Goal: Task Accomplishment & Management: Complete application form

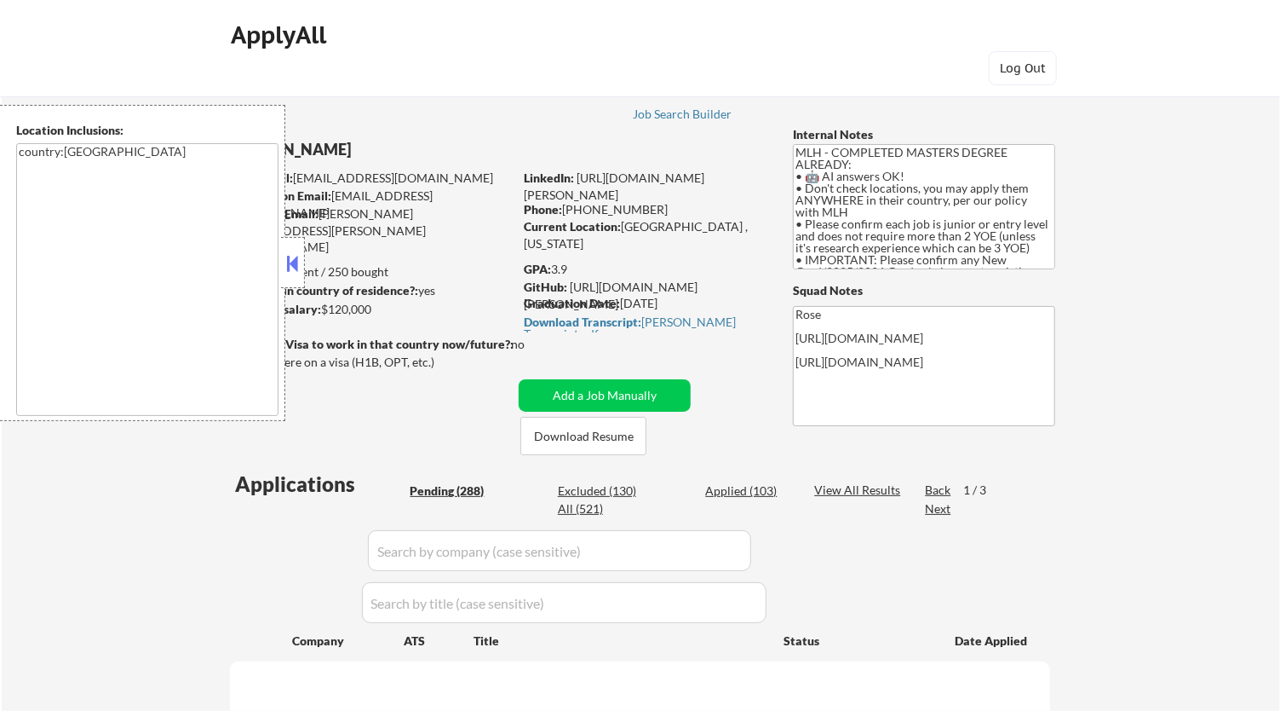
select select ""pending""
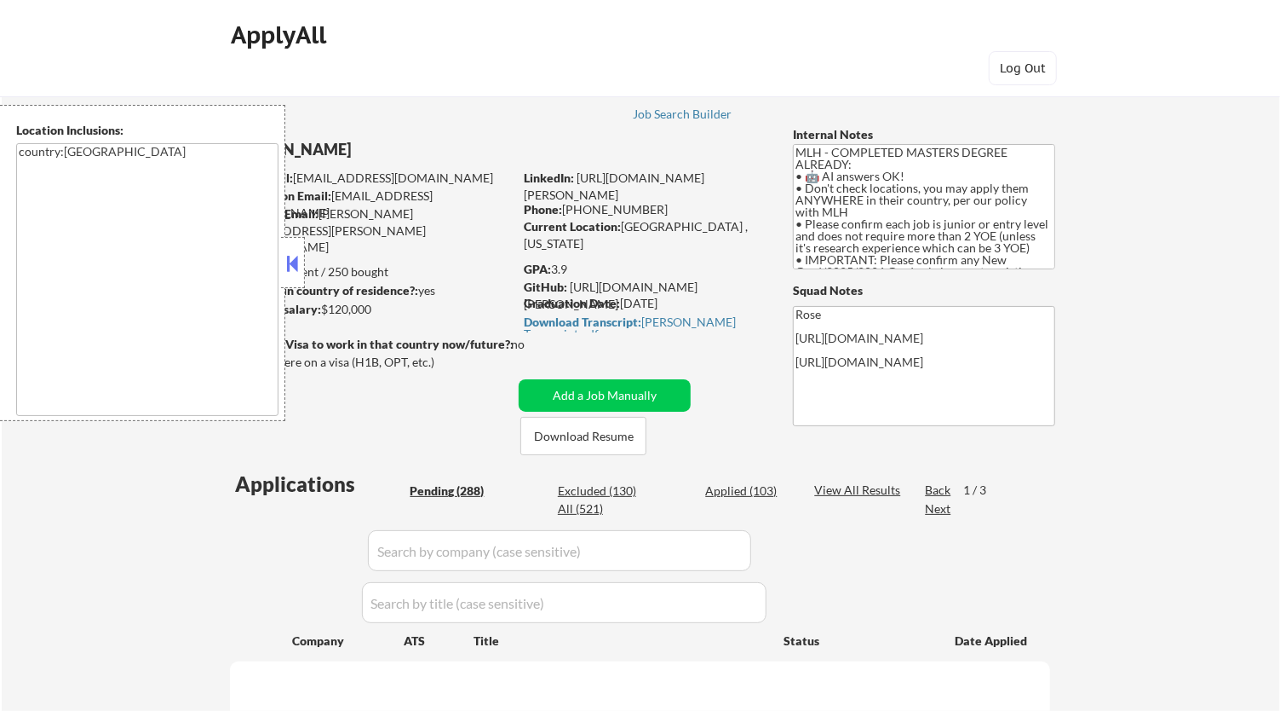
select select ""pending""
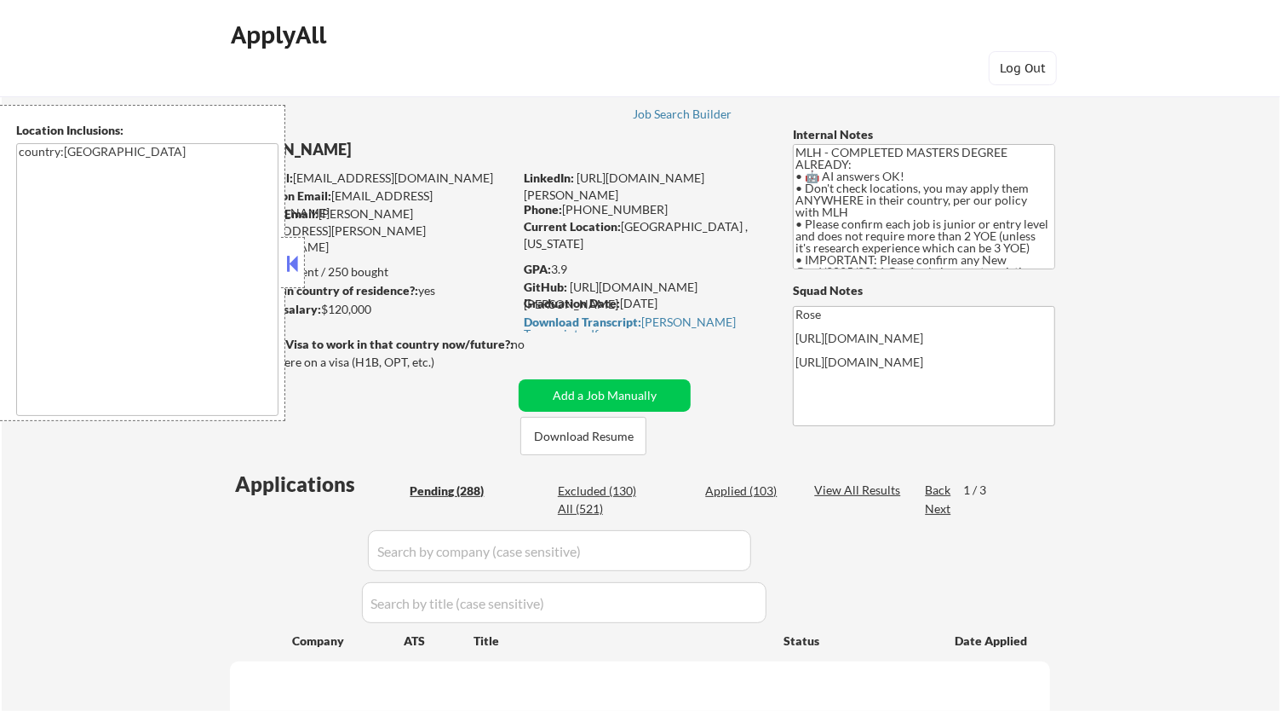
select select ""pending""
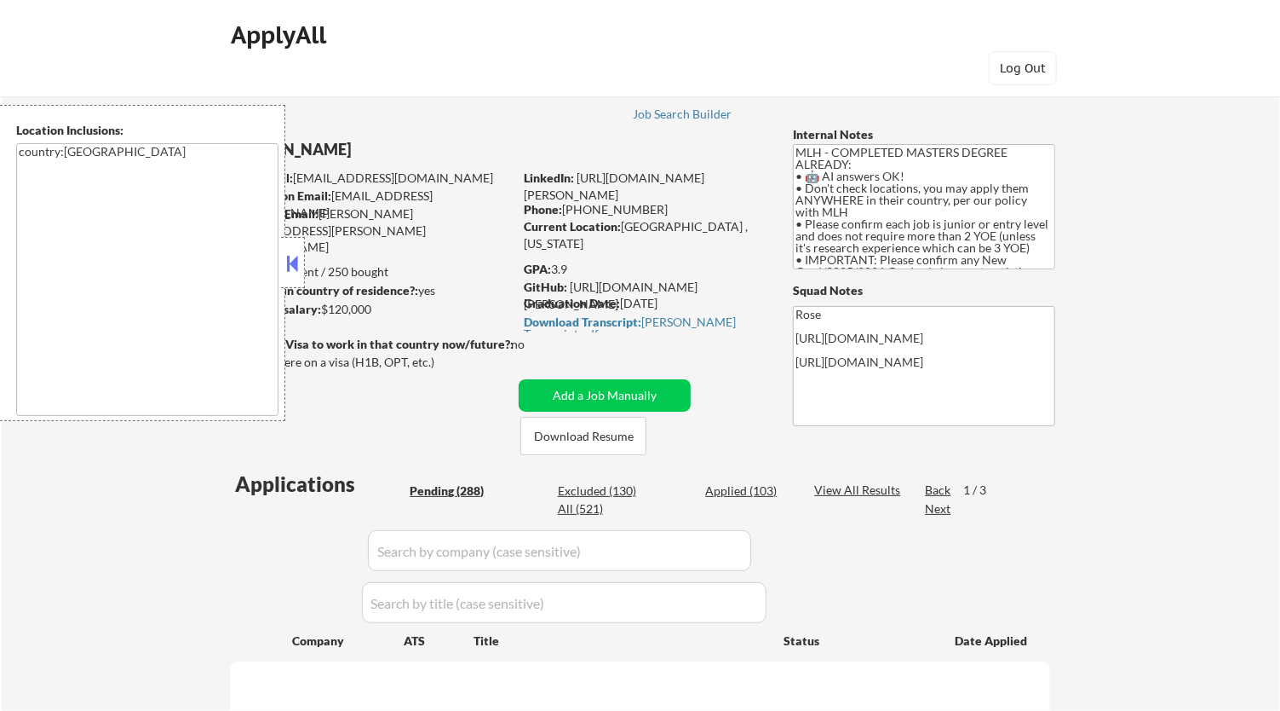
select select ""pending""
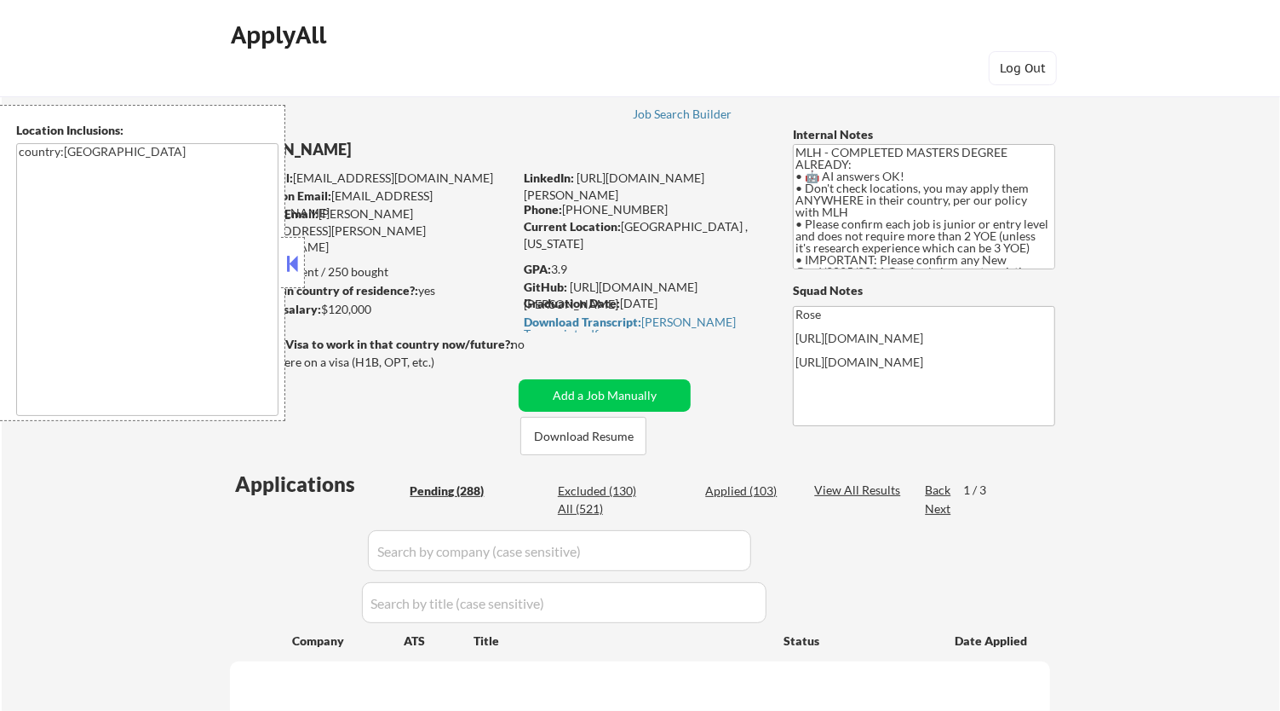
select select ""pending""
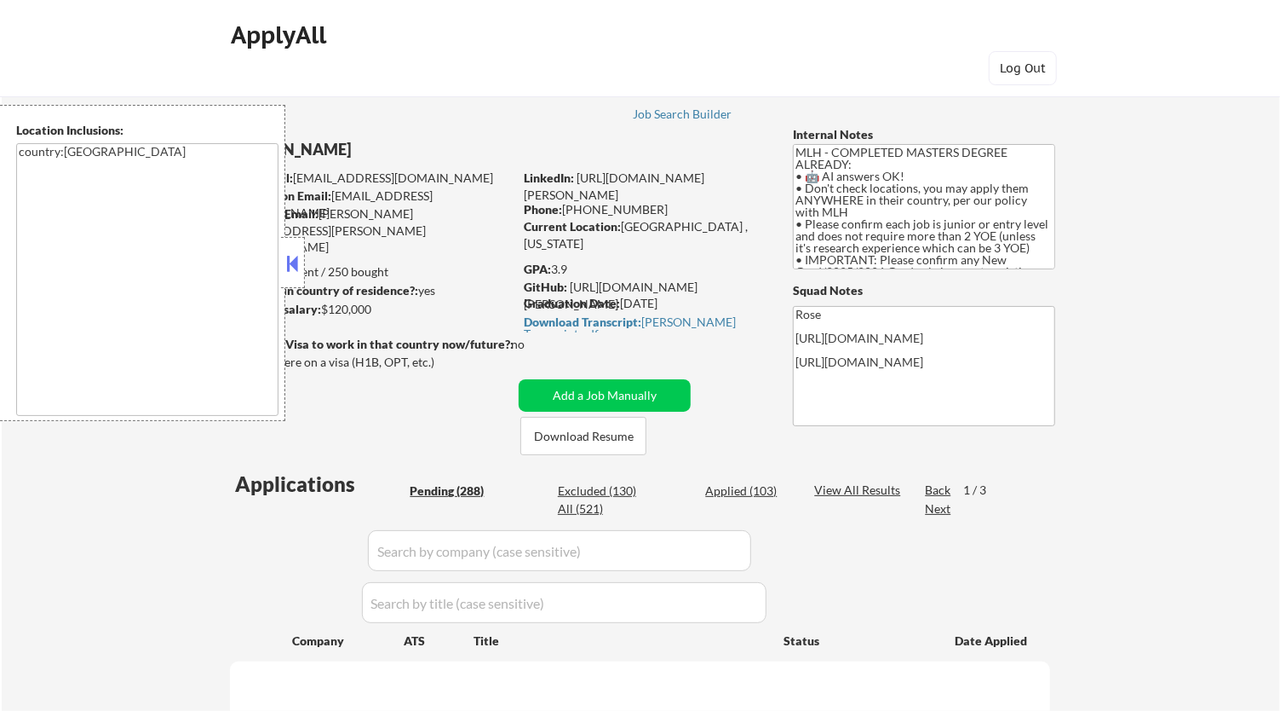
select select ""pending""
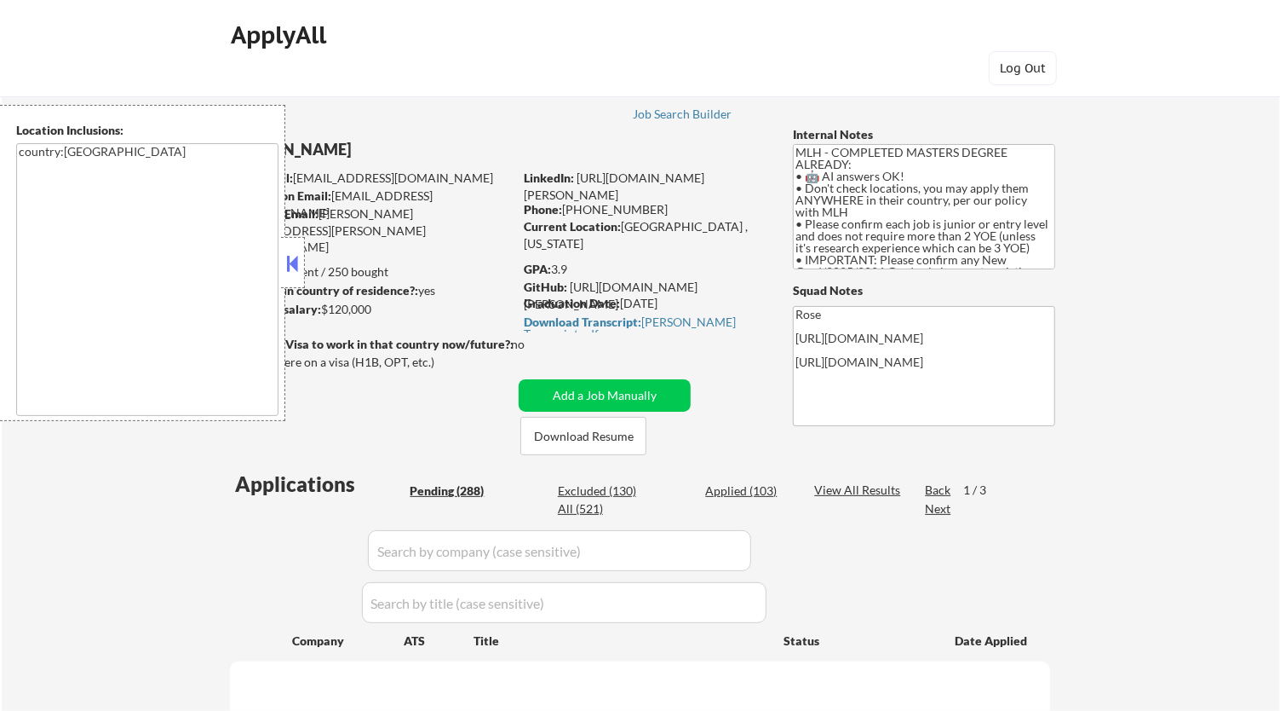
select select ""pending""
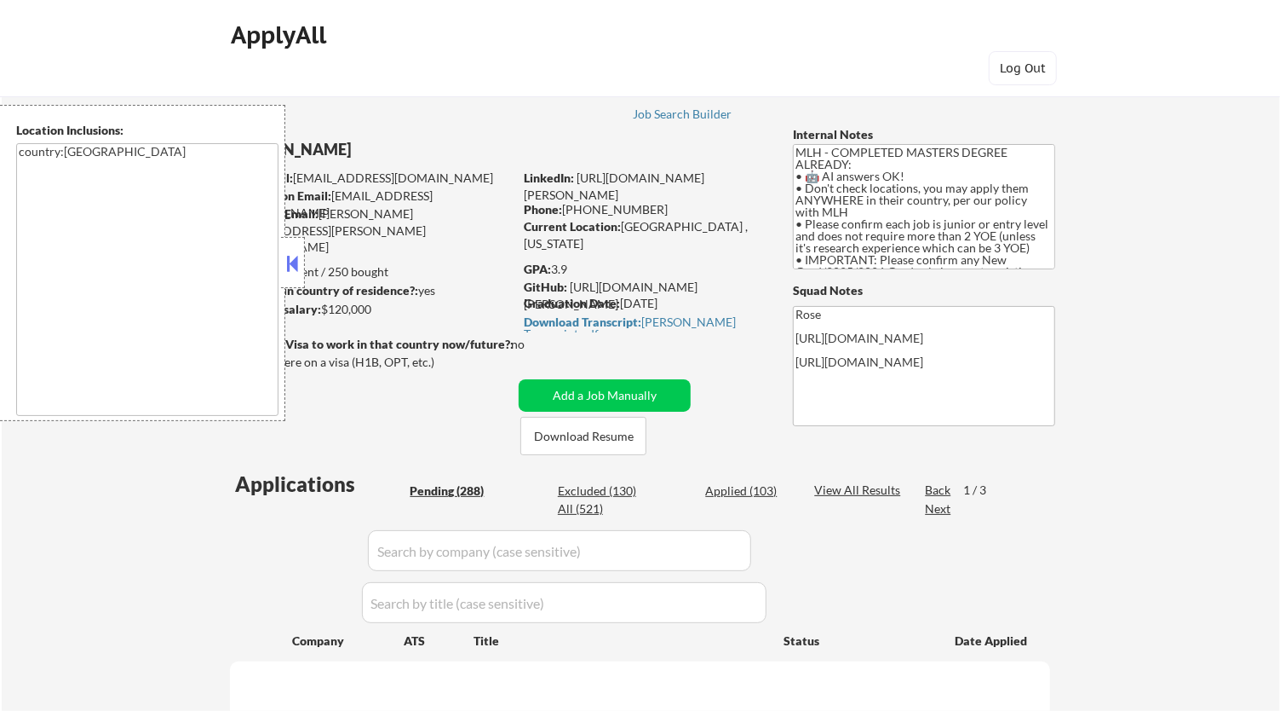
select select ""pending""
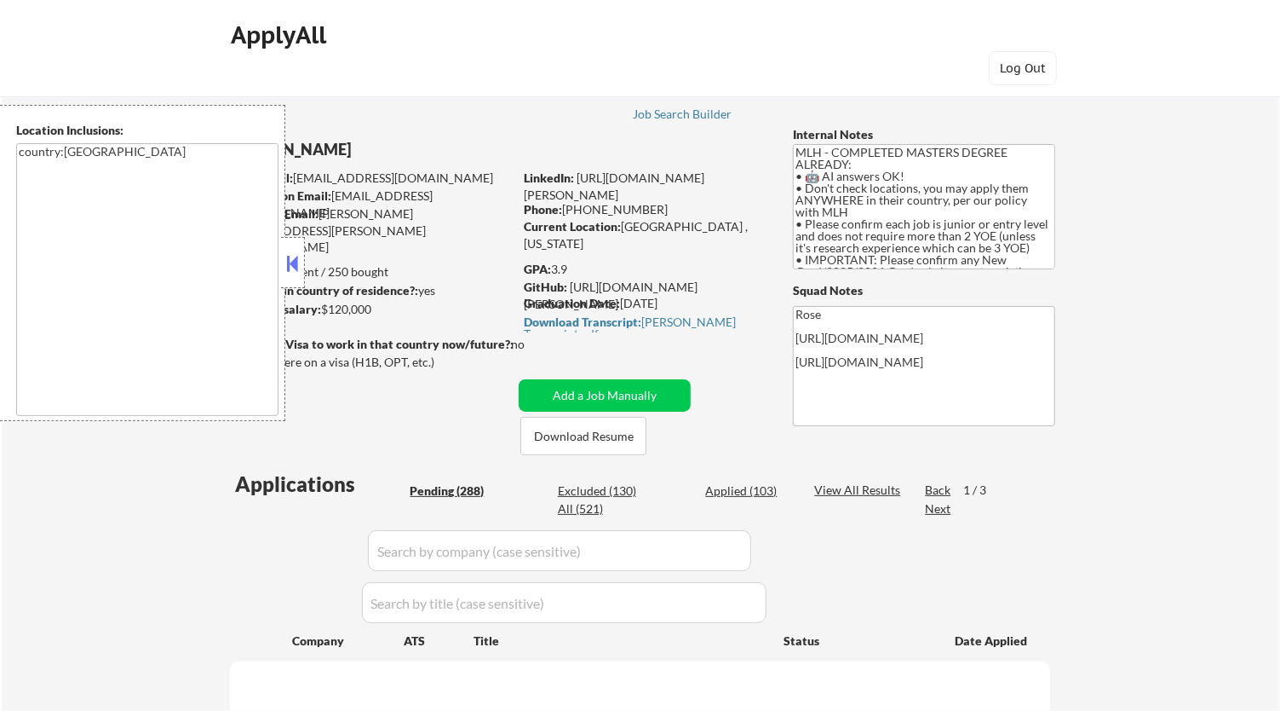
select select ""pending""
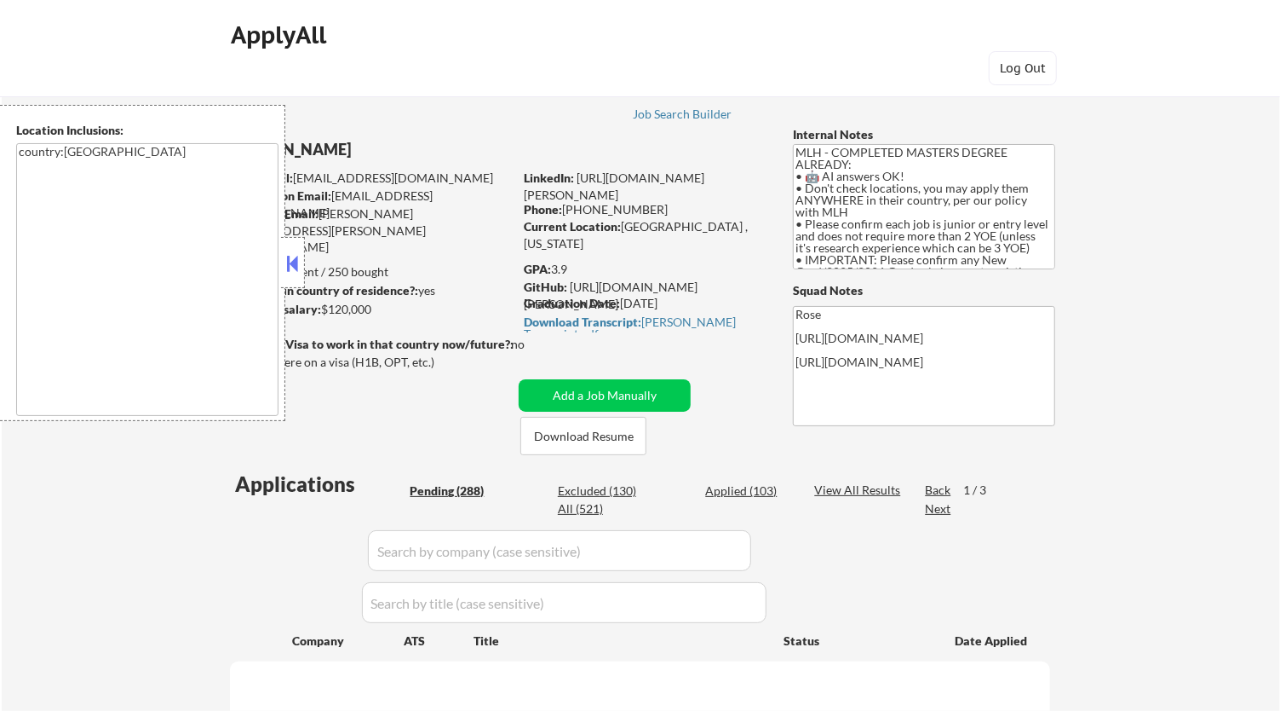
select select ""pending""
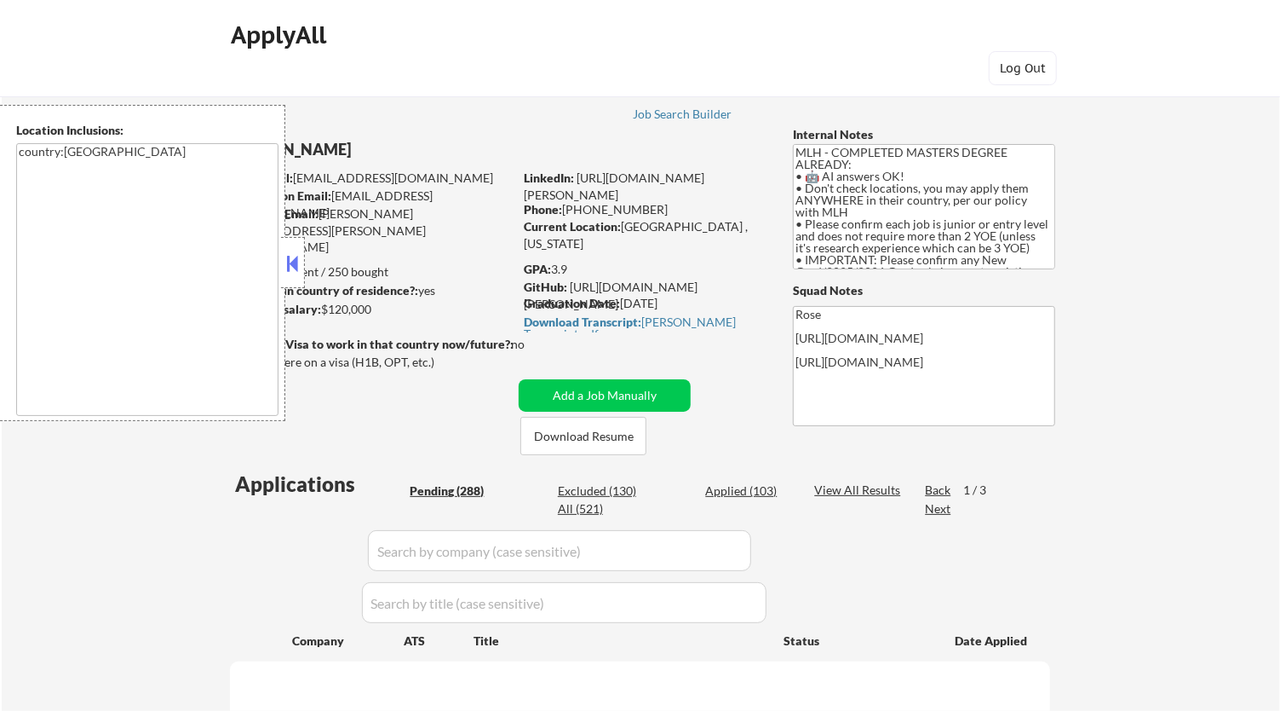
select select ""pending""
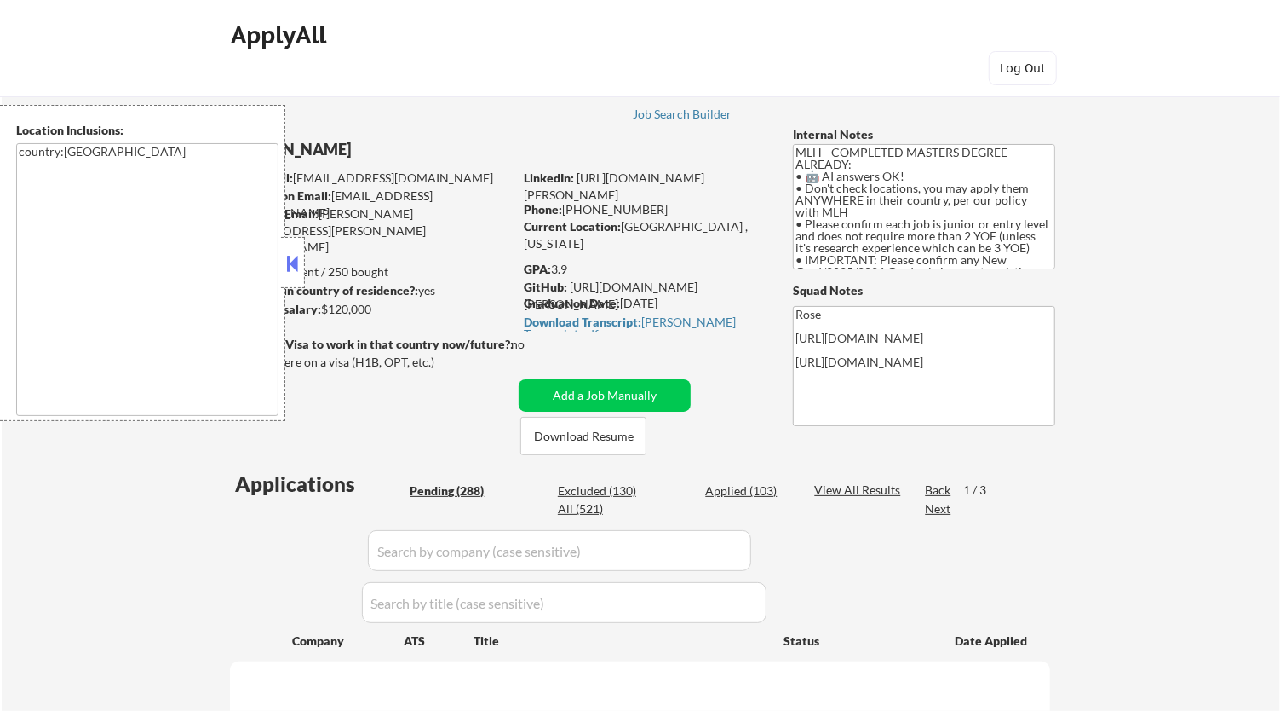
select select ""pending""
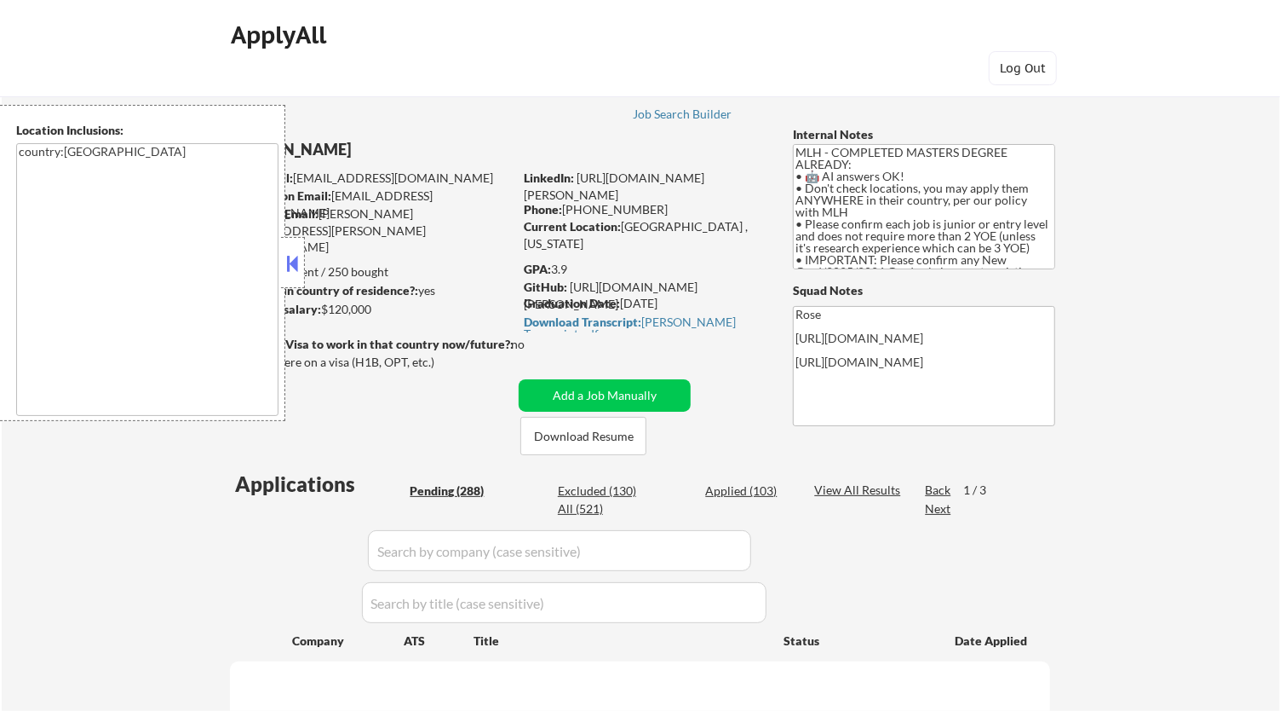
select select ""pending""
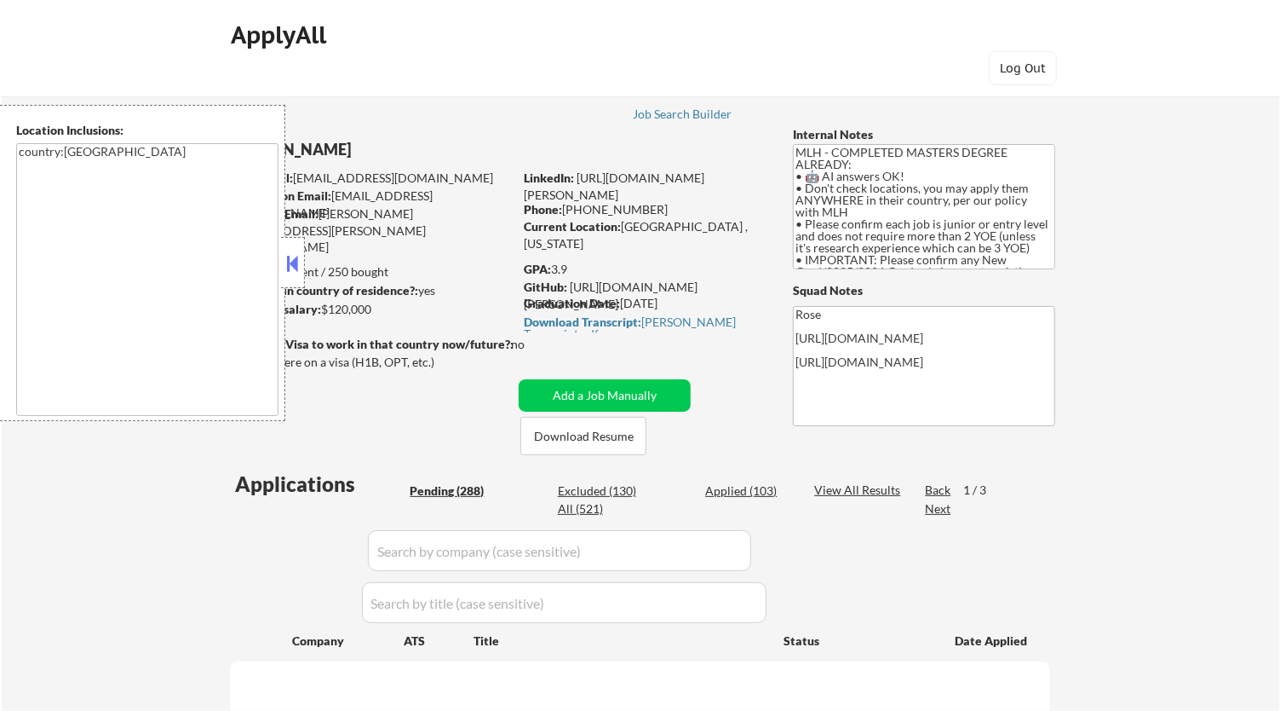
select select ""pending""
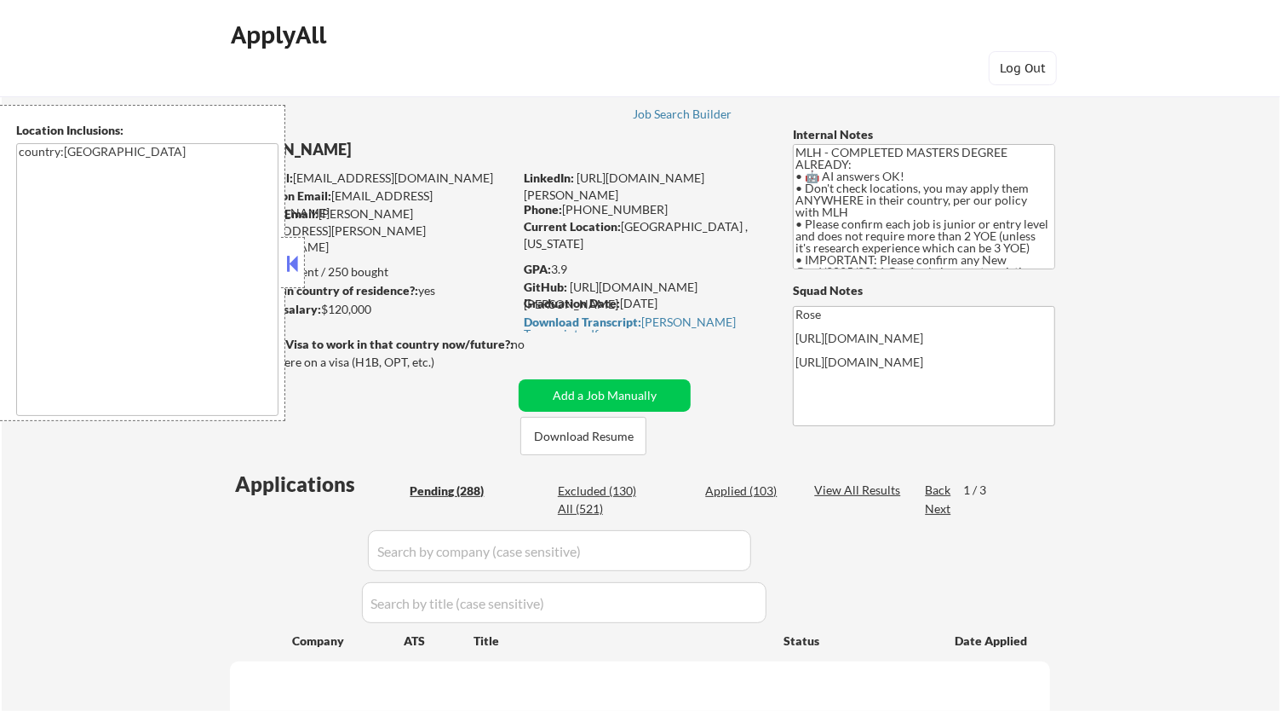
select select ""pending""
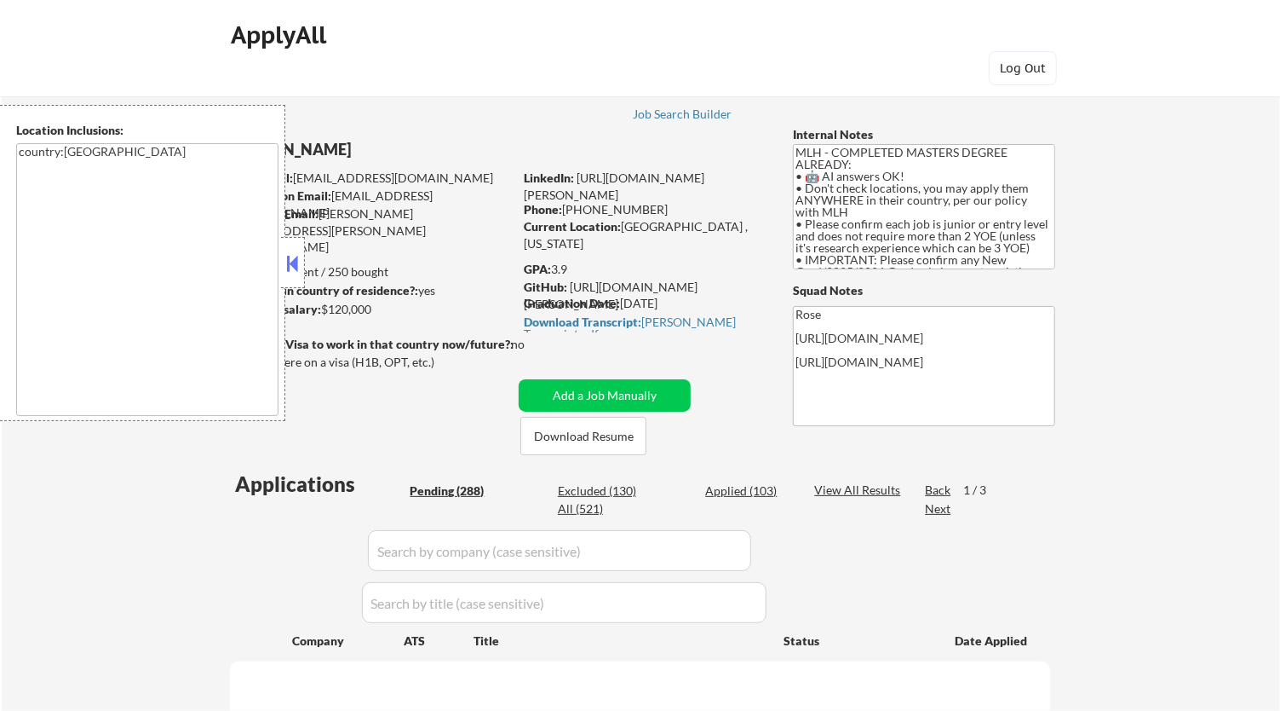
select select ""pending""
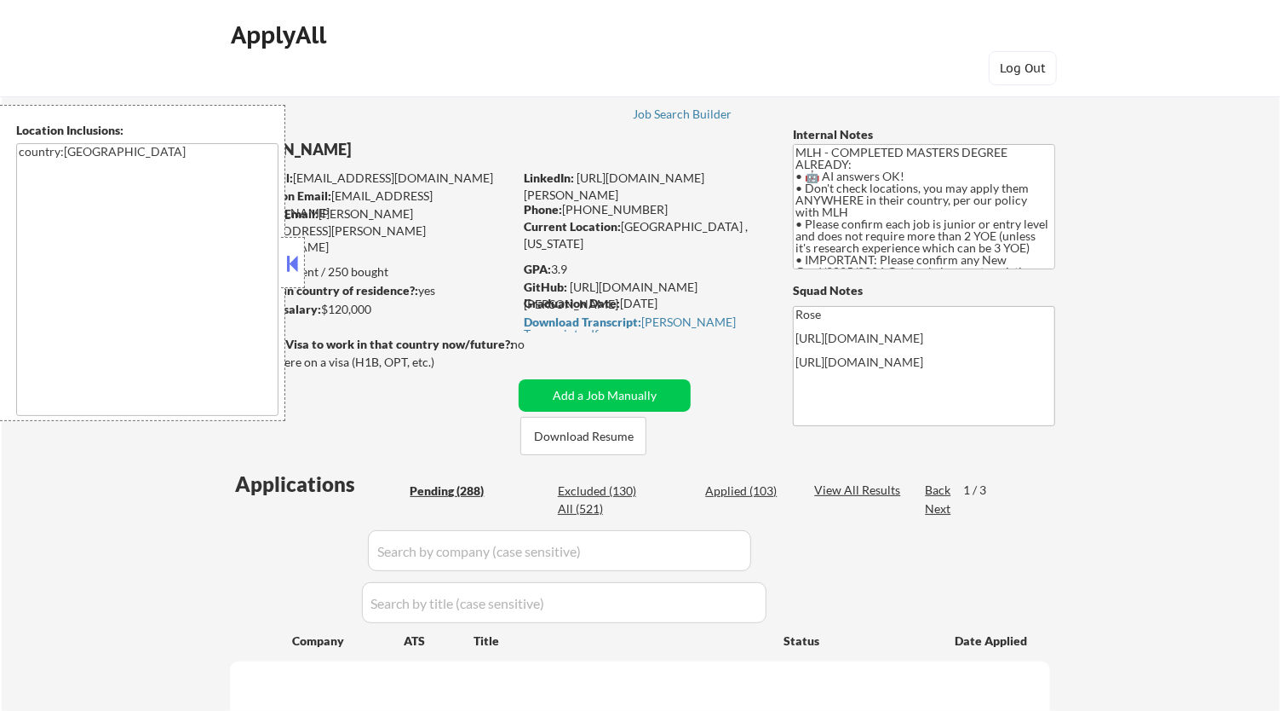
select select ""pending""
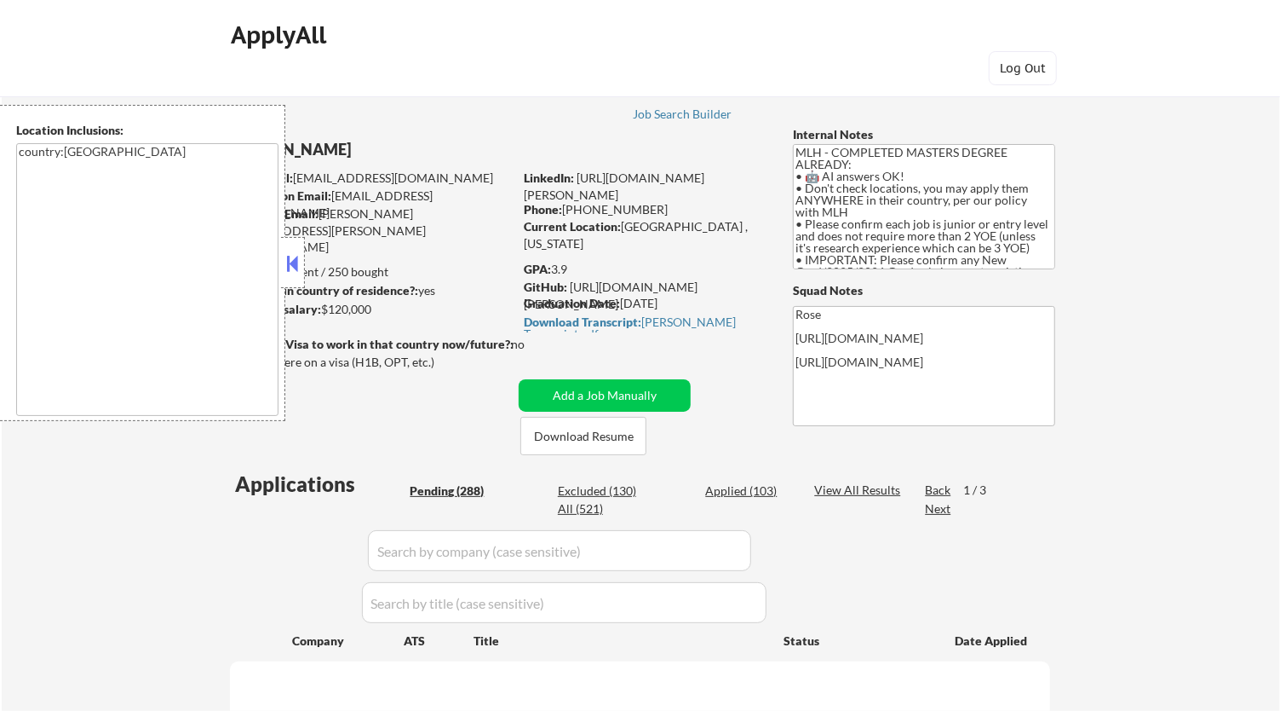
select select ""pending""
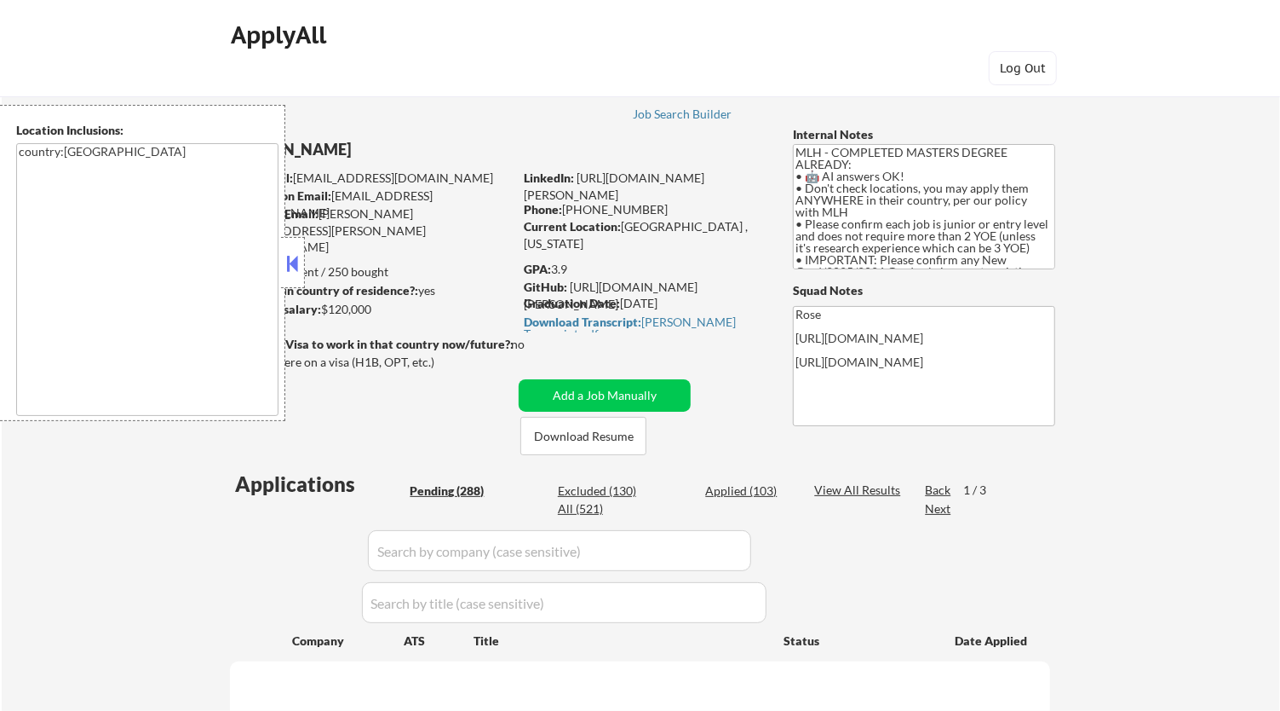
select select ""pending""
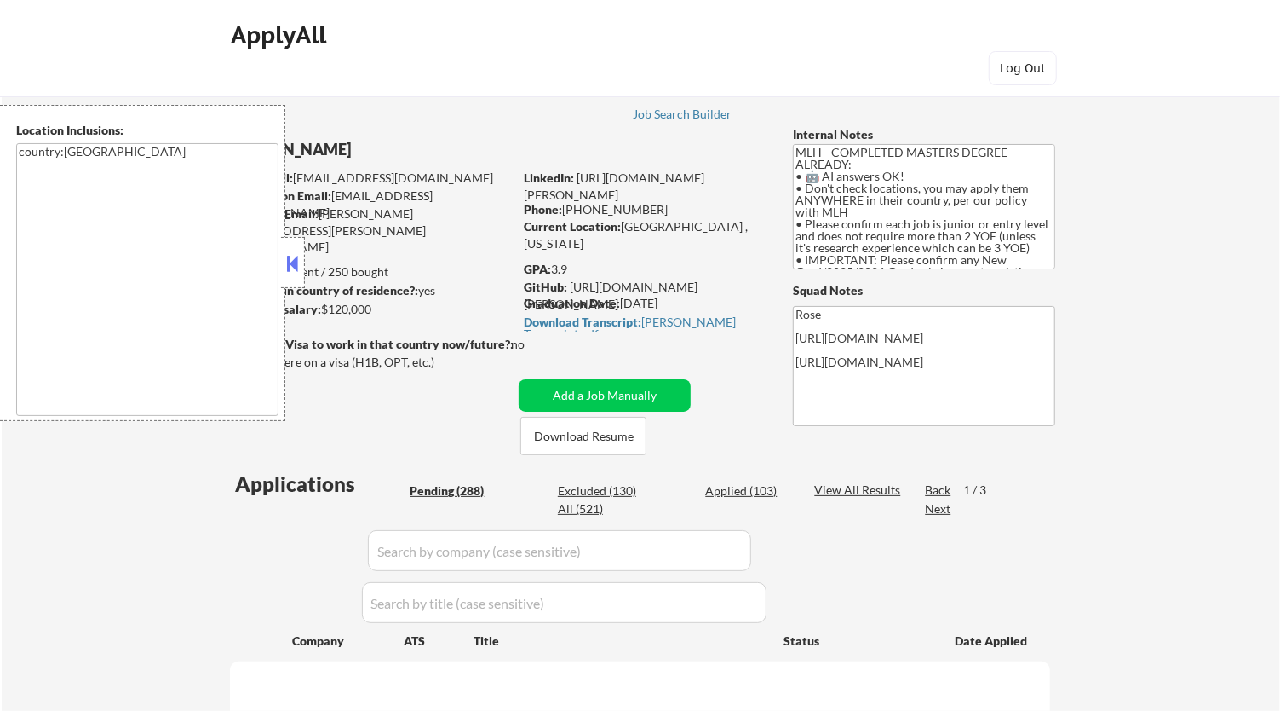
select select ""pending""
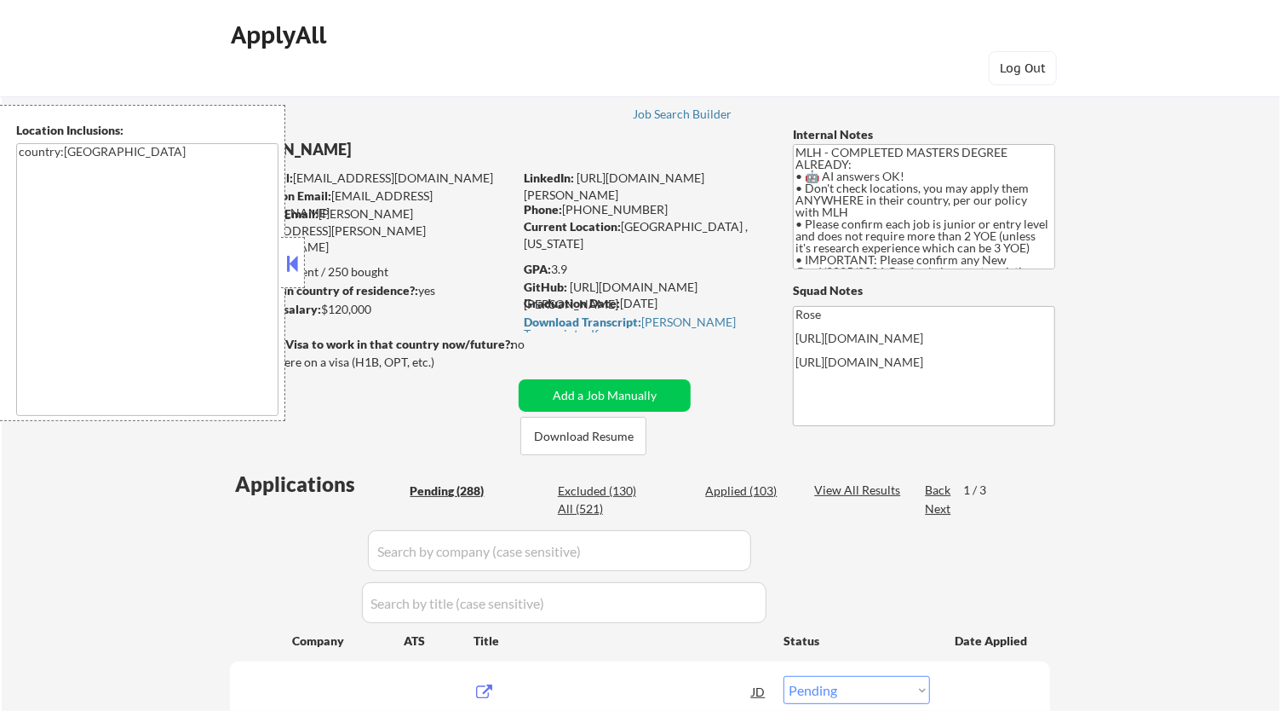
click at [296, 267] on button at bounding box center [293, 263] width 19 height 26
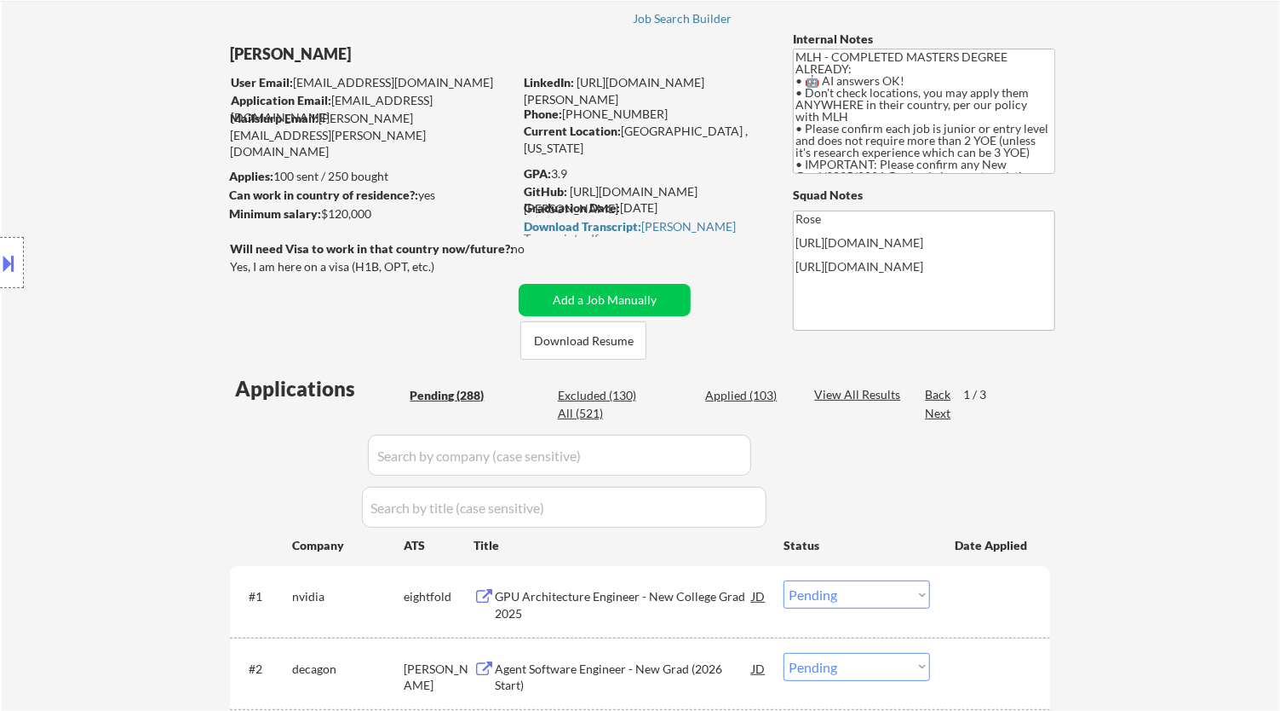
scroll to position [293, 0]
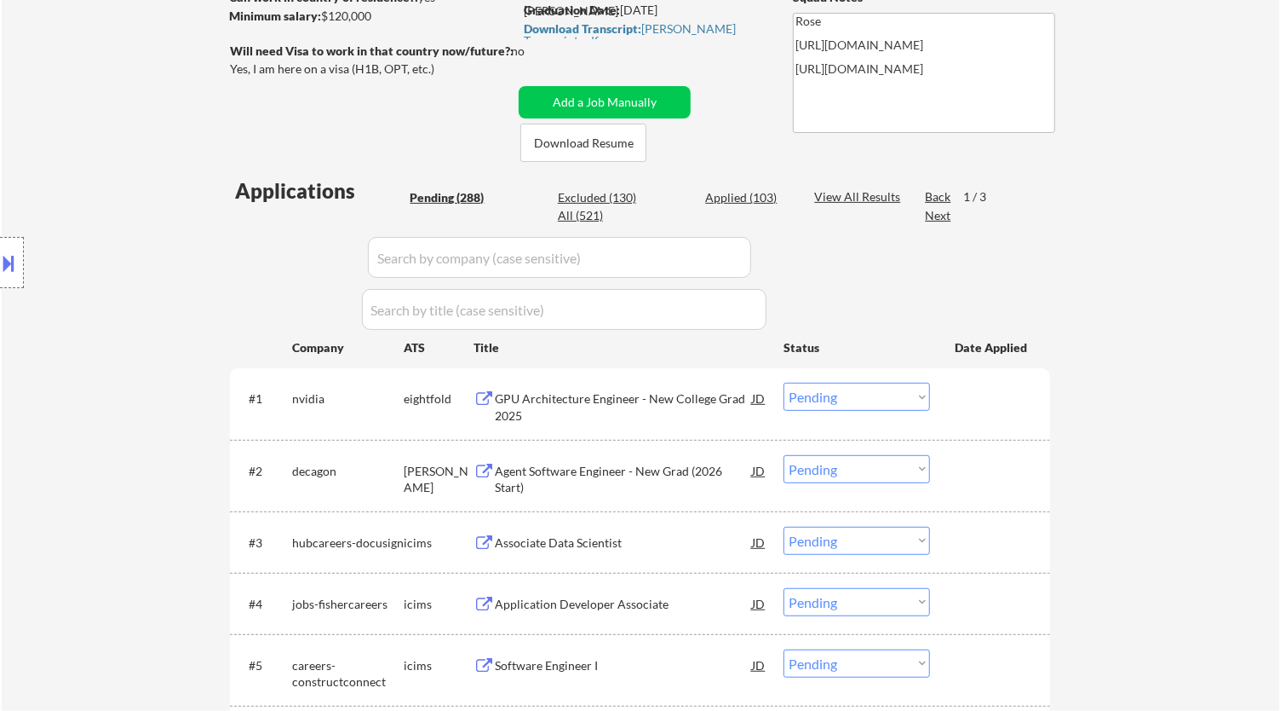
click at [665, 399] on div "GPU Architecture Engineer - New College Grad 2025" at bounding box center [623, 406] width 257 height 33
